Goal: Information Seeking & Learning: Learn about a topic

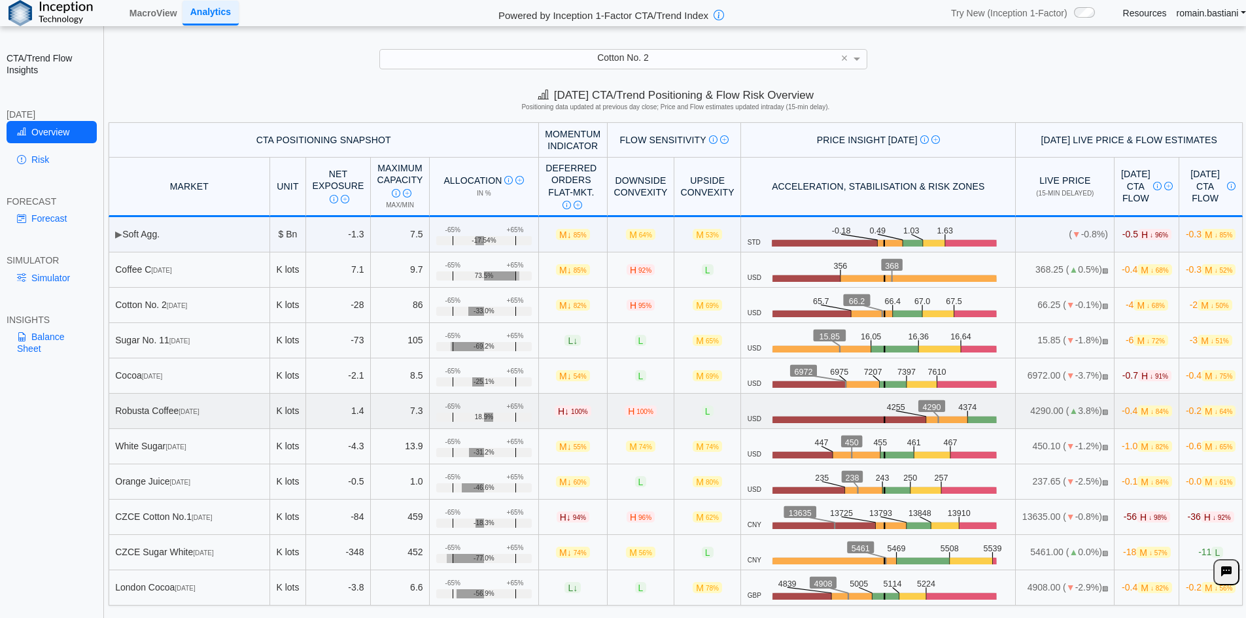
scroll to position [18, 0]
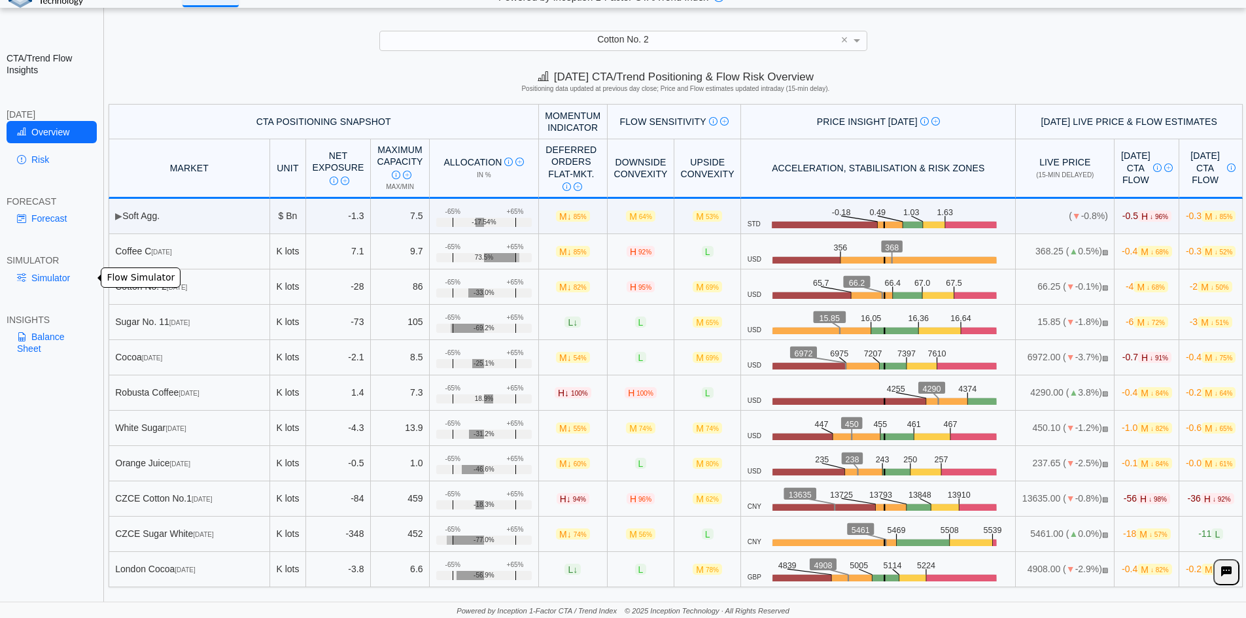
click at [57, 281] on link "Simulator" at bounding box center [52, 278] width 90 height 22
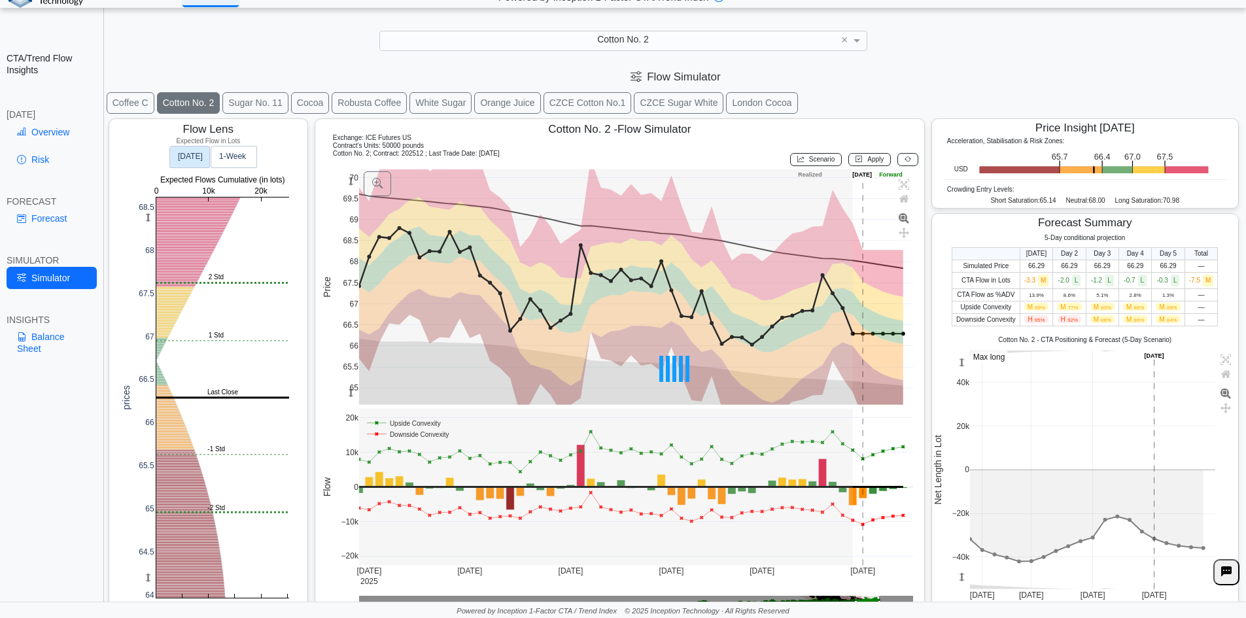
click at [43, 120] on div "[DATE]" at bounding box center [52, 115] width 90 height 12
click at [46, 131] on link "Overview" at bounding box center [52, 132] width 90 height 22
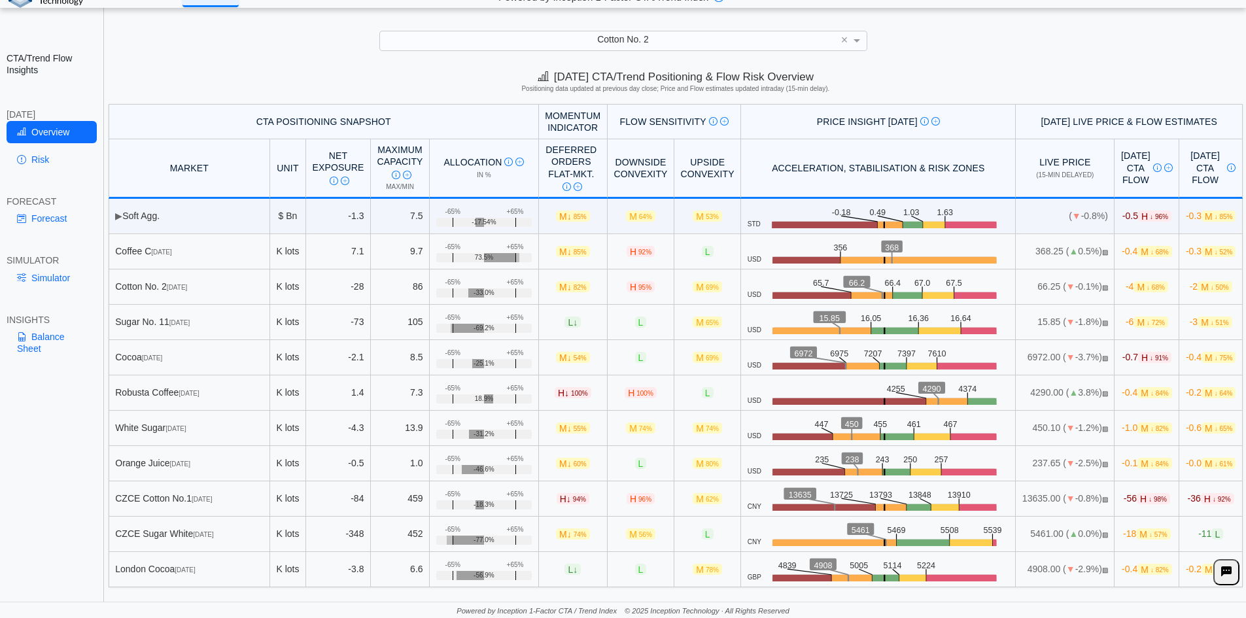
drag, startPoint x: 1191, startPoint y: 124, endPoint x: 1023, endPoint y: 126, distance: 168.1
click at [1023, 126] on th "[DATE] Live Price & Flow Estimates" at bounding box center [1129, 121] width 227 height 35
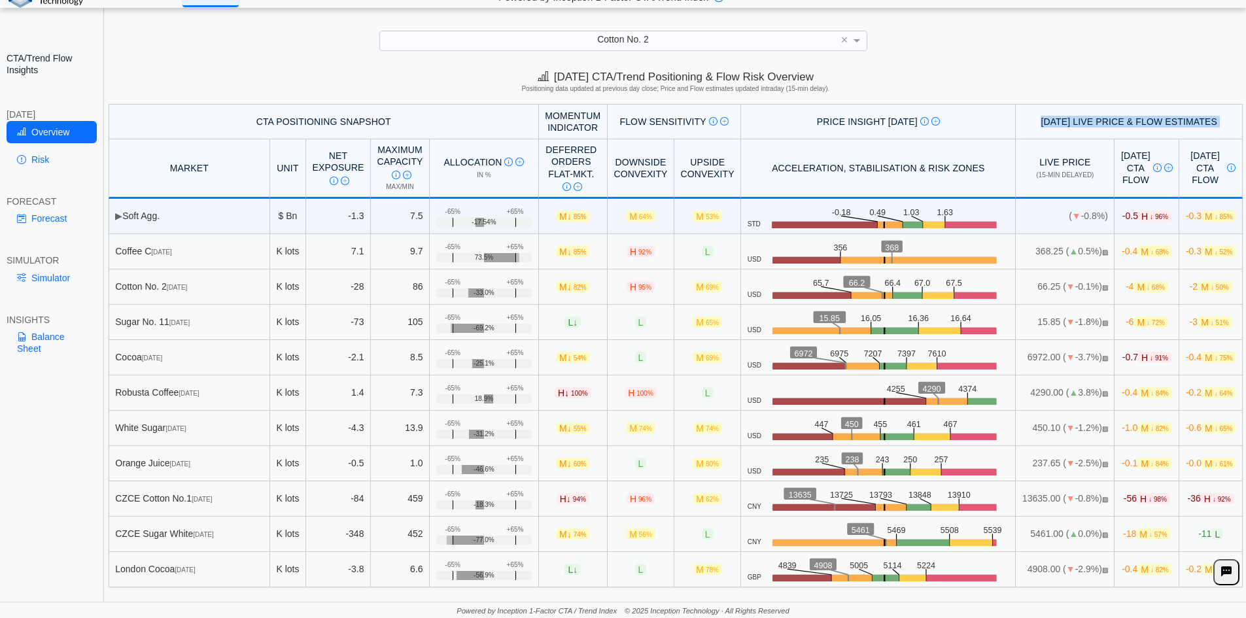
click at [1107, 123] on th "[DATE] Live Price & Flow Estimates" at bounding box center [1129, 121] width 227 height 35
